Goal: Transaction & Acquisition: Purchase product/service

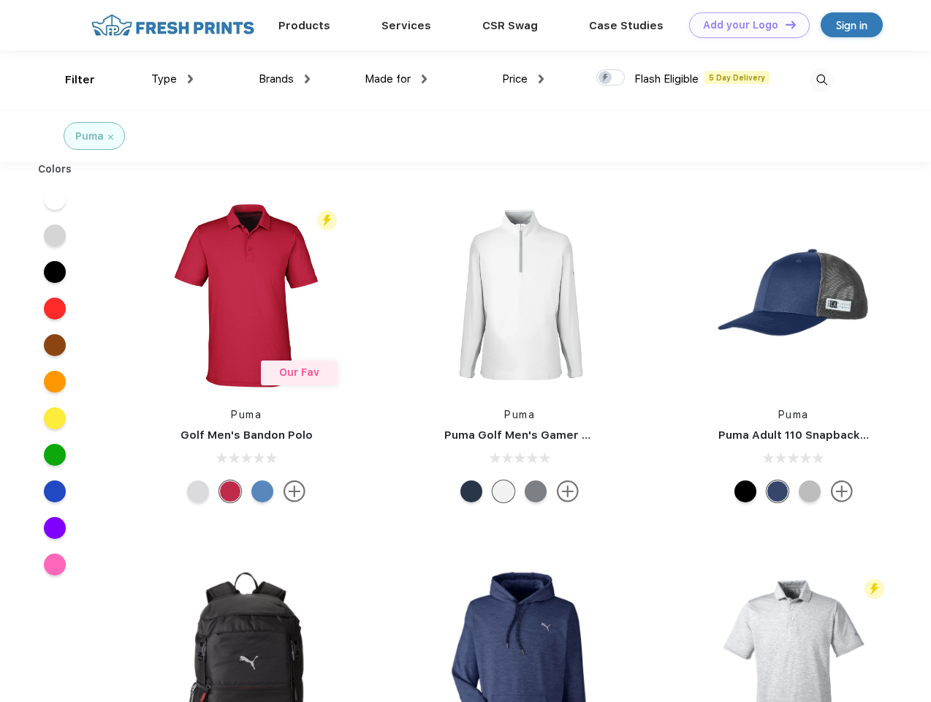
click at [744, 25] on link "Add your Logo Design Tool" at bounding box center [749, 25] width 121 height 26
click at [0, 0] on div "Design Tool" at bounding box center [0, 0] width 0 height 0
click at [784, 24] on link "Add your Logo Design Tool" at bounding box center [749, 25] width 121 height 26
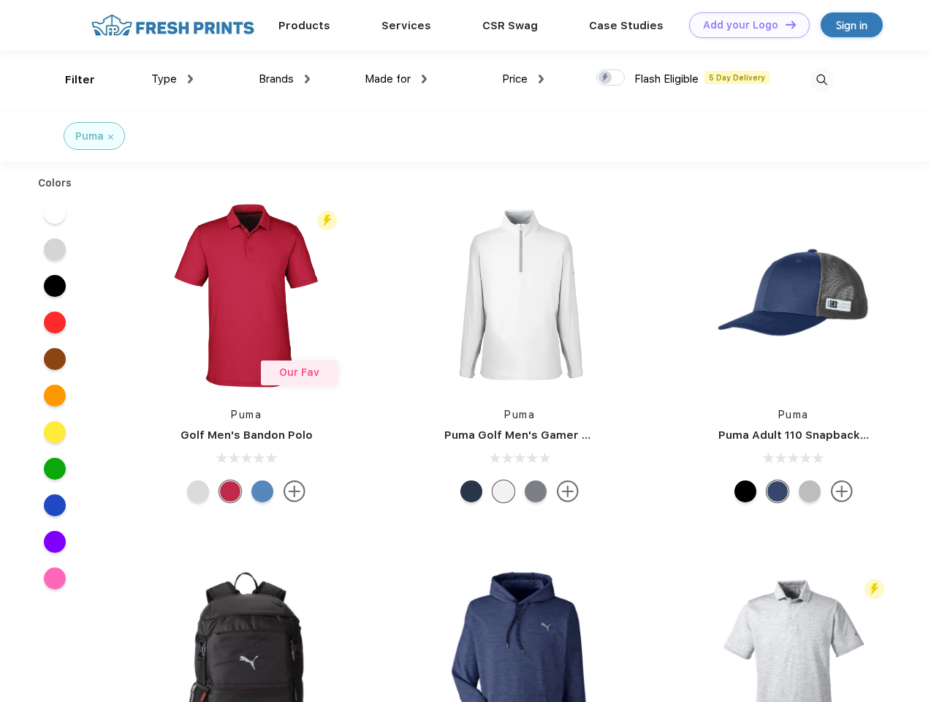
click at [70, 80] on div "Filter" at bounding box center [80, 80] width 30 height 17
click at [173, 79] on span "Type" at bounding box center [164, 78] width 26 height 13
click at [284, 79] on span "Brands" at bounding box center [276, 78] width 35 height 13
click at [396, 79] on span "Made for" at bounding box center [388, 78] width 46 height 13
click at [523, 79] on span "Price" at bounding box center [515, 78] width 26 height 13
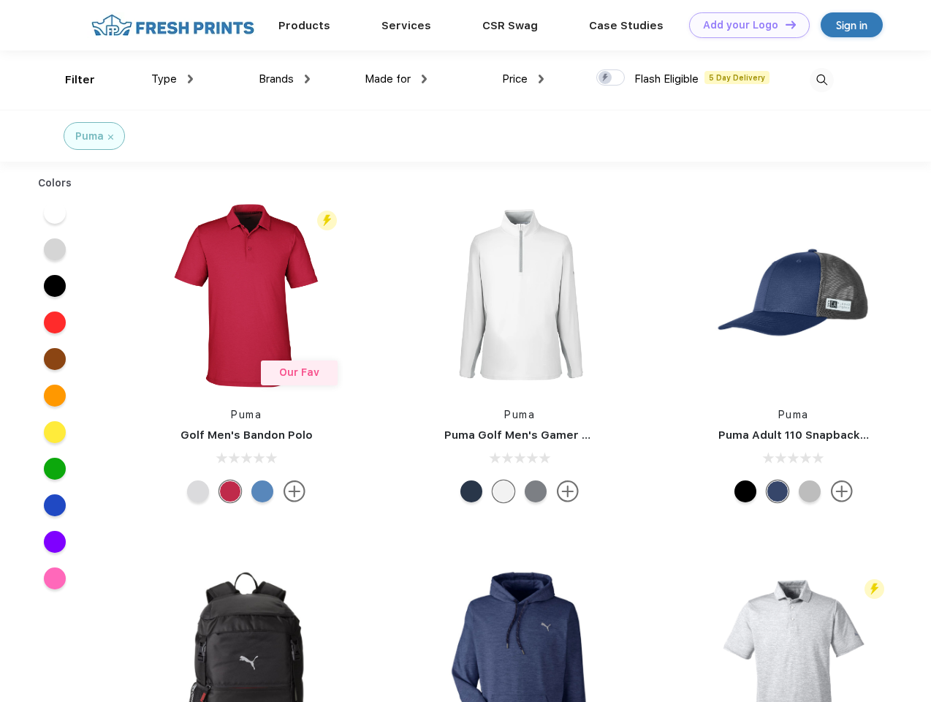
click at [611, 78] on div at bounding box center [610, 77] width 29 height 16
click at [606, 78] on input "checkbox" at bounding box center [601, 74] width 10 height 10
click at [822, 80] on img at bounding box center [822, 80] width 24 height 24
